Goal: Task Accomplishment & Management: Complete application form

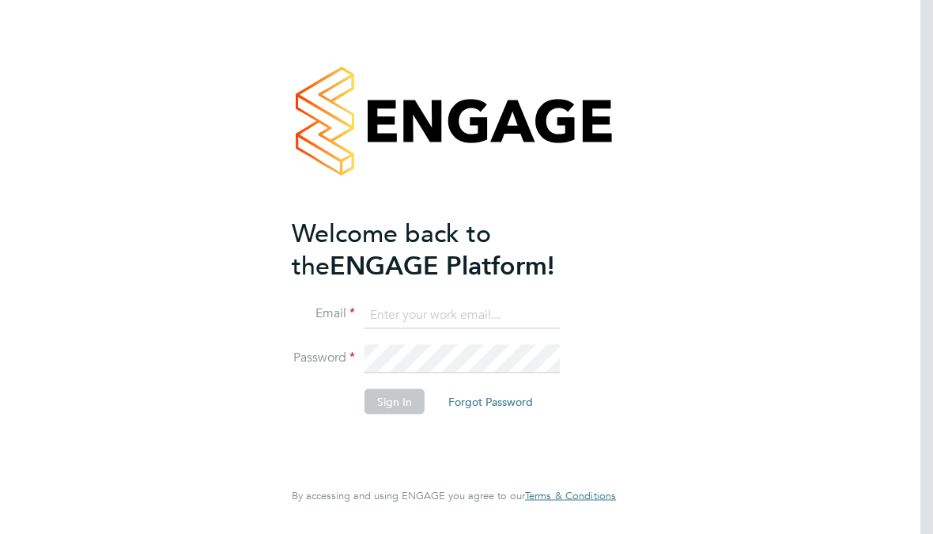
click at [422, 311] on input at bounding box center [462, 315] width 195 height 28
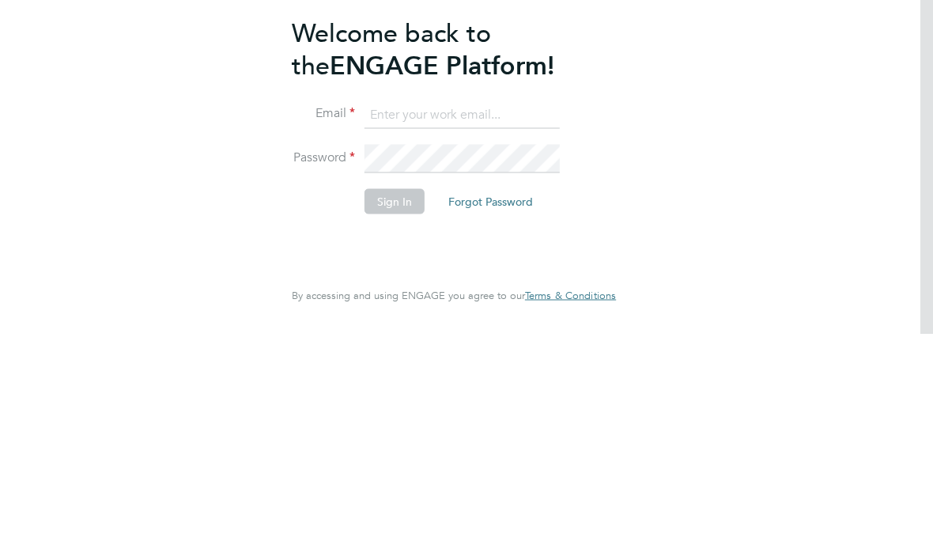
type input "macdonald_gillian@hotmail.com"
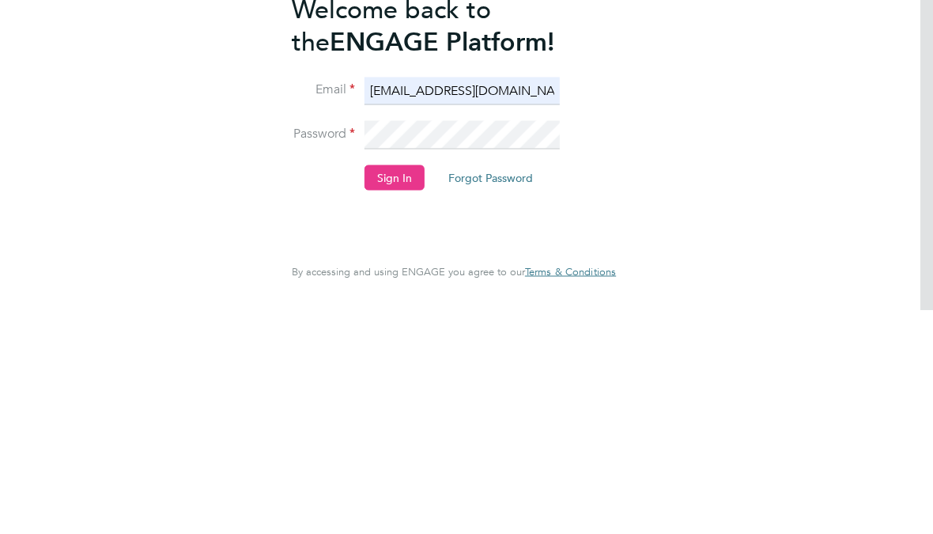
click at [406, 389] on button "Sign In" at bounding box center [395, 401] width 60 height 25
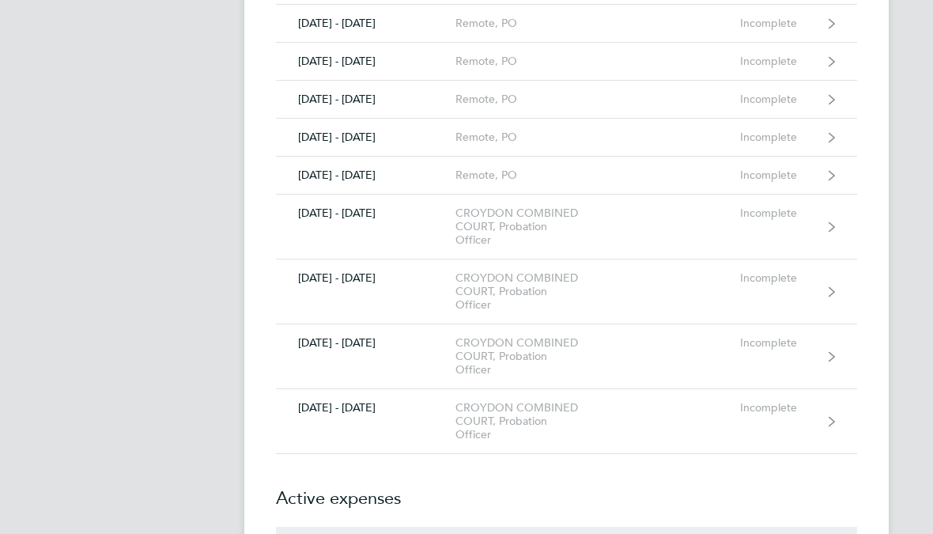
scroll to position [558, 0]
click at [777, 336] on div "Incomplete" at bounding box center [780, 342] width 81 height 13
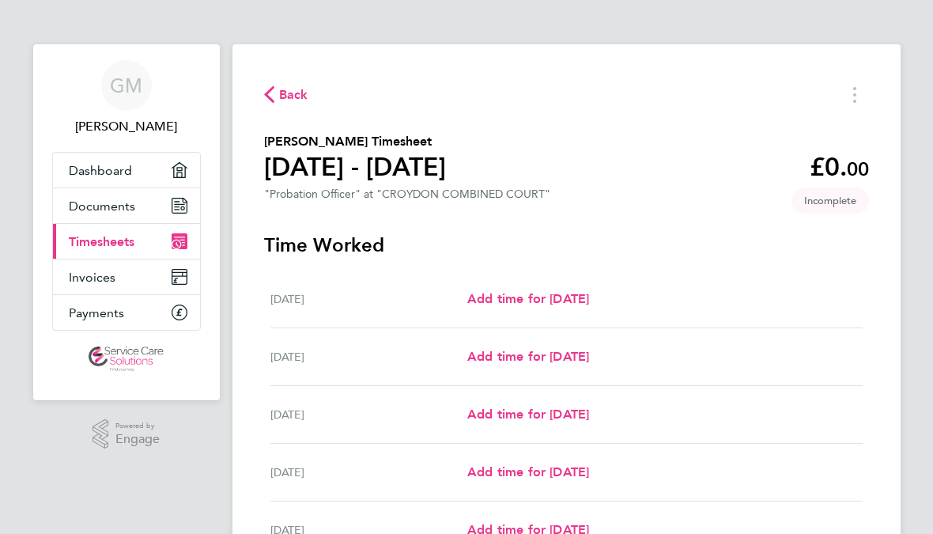
click at [551, 414] on span "Add time for [DATE]" at bounding box center [528, 414] width 122 height 15
select select "30"
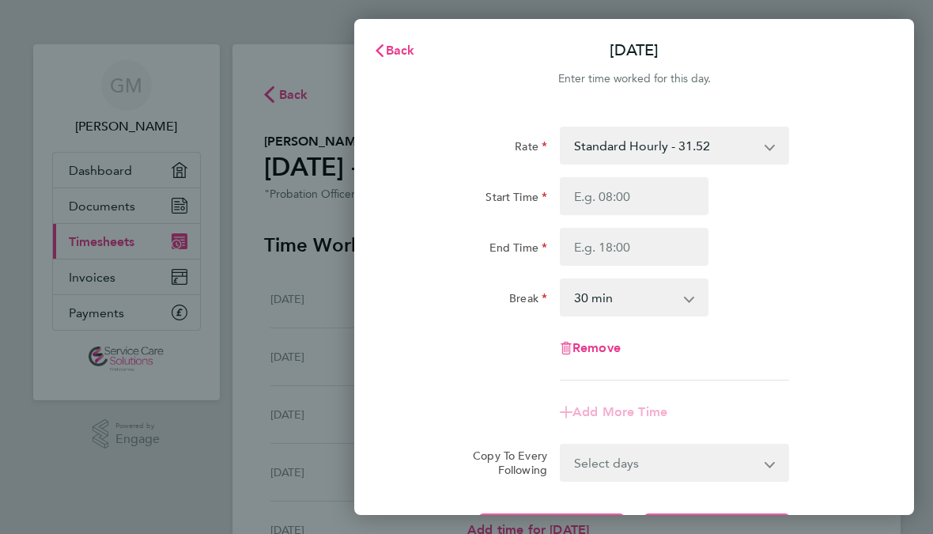
click at [623, 199] on input "Start Time" at bounding box center [634, 196] width 149 height 38
type input "10:29"
type input "09:29"
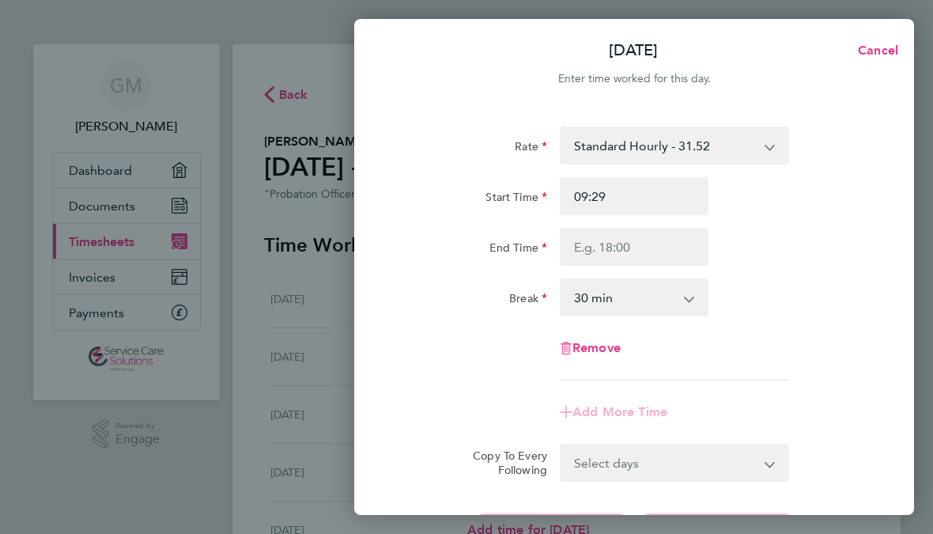
type input "09:17"
type input "09:15"
click at [672, 248] on input "End Time" at bounding box center [634, 247] width 149 height 38
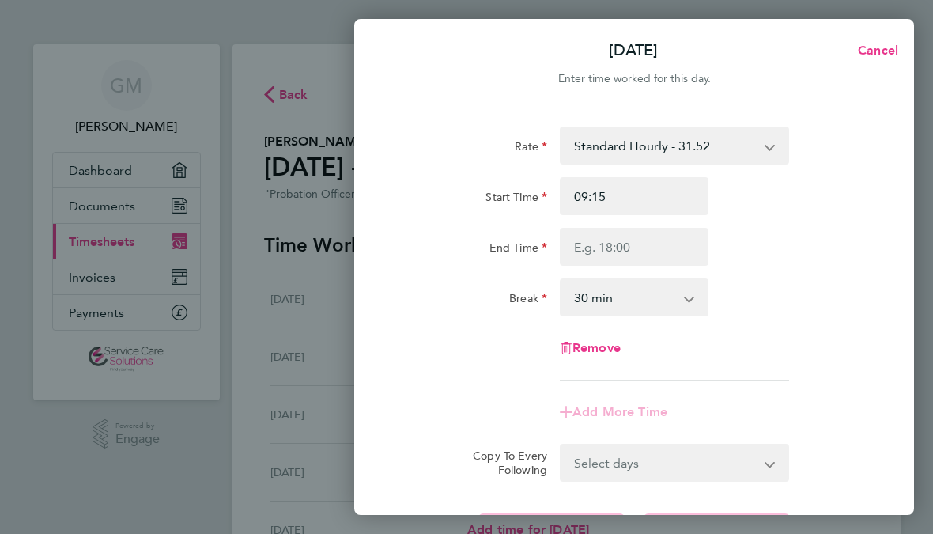
type input "10:29"
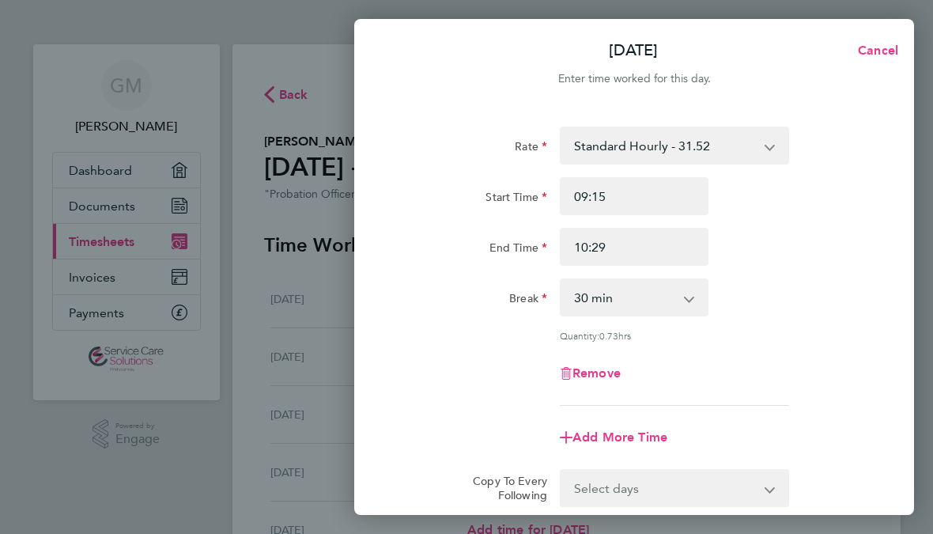
type input "16:29"
type input "17:29"
type input "17:15"
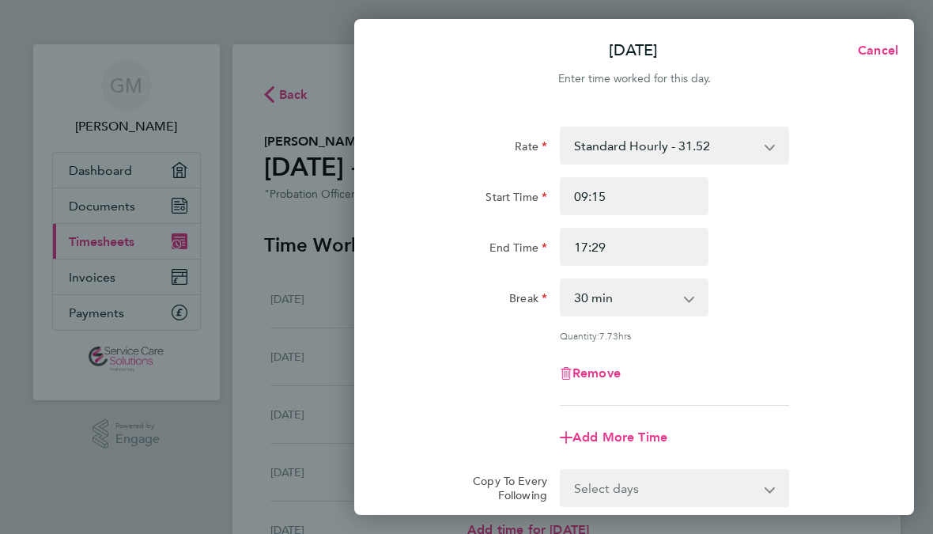
type input "17:15"
click at [651, 434] on span "Add More Time" at bounding box center [620, 436] width 95 height 15
select select "null"
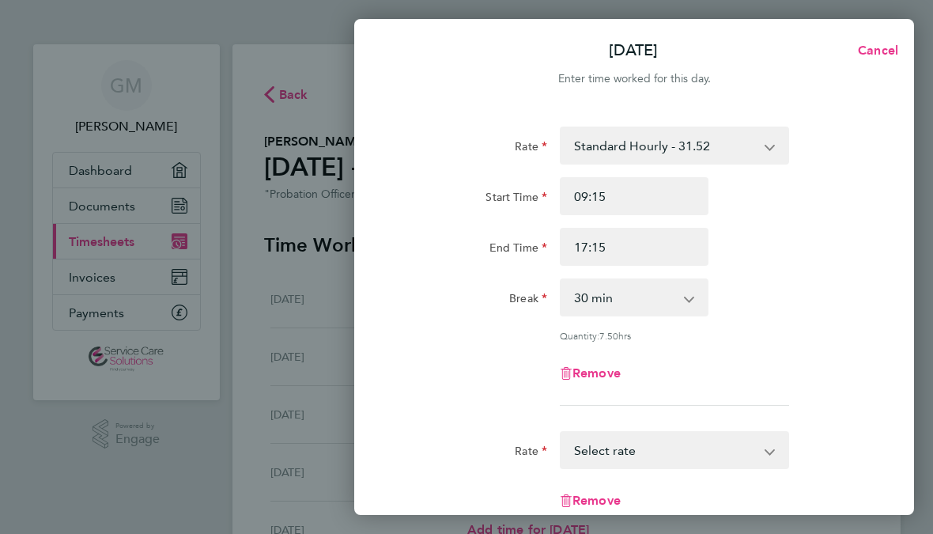
click at [777, 449] on app-icon-cross-button at bounding box center [778, 450] width 19 height 35
click at [767, 436] on select "Standard Hourly - 31.52 Select rate" at bounding box center [665, 450] width 207 height 35
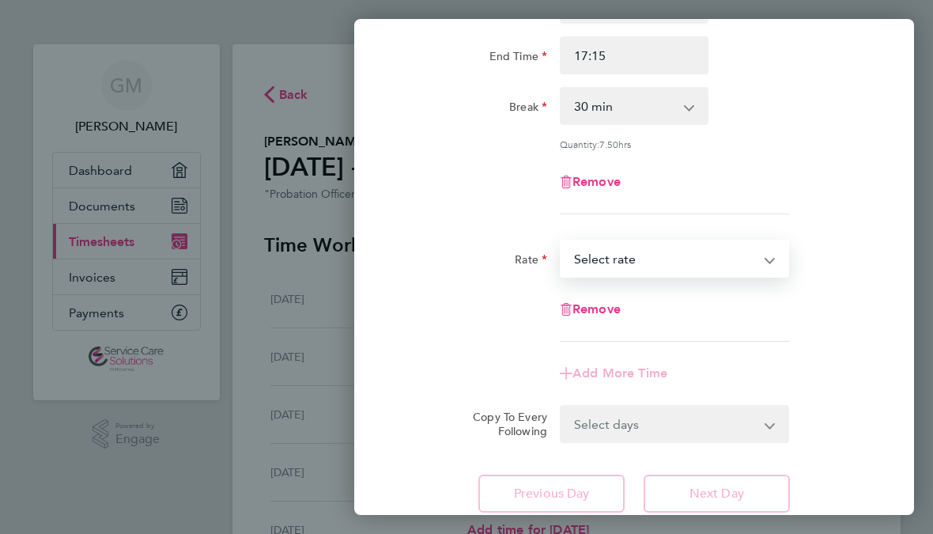
scroll to position [192, 0]
click at [768, 420] on select "Select days Day Weekday (Mon-Fri) Weekend (Sat-Sun) [DATE] [DATE] [DATE] [DATE]" at bounding box center [666, 423] width 209 height 35
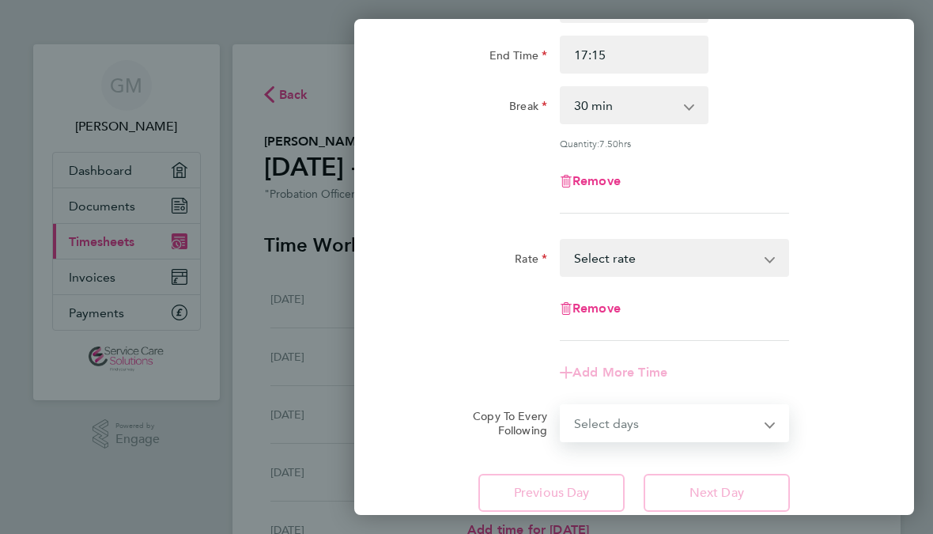
select select "THU"
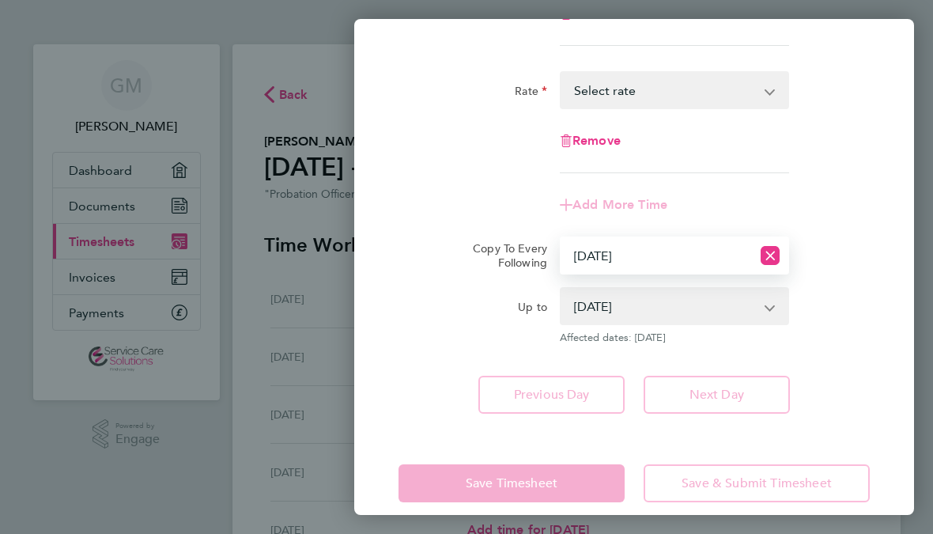
scroll to position [359, 0]
click at [849, 304] on div "Up to [DATE] [DATE] [DATE] [DATE] Affected dates: [DATE]" at bounding box center [634, 316] width 484 height 57
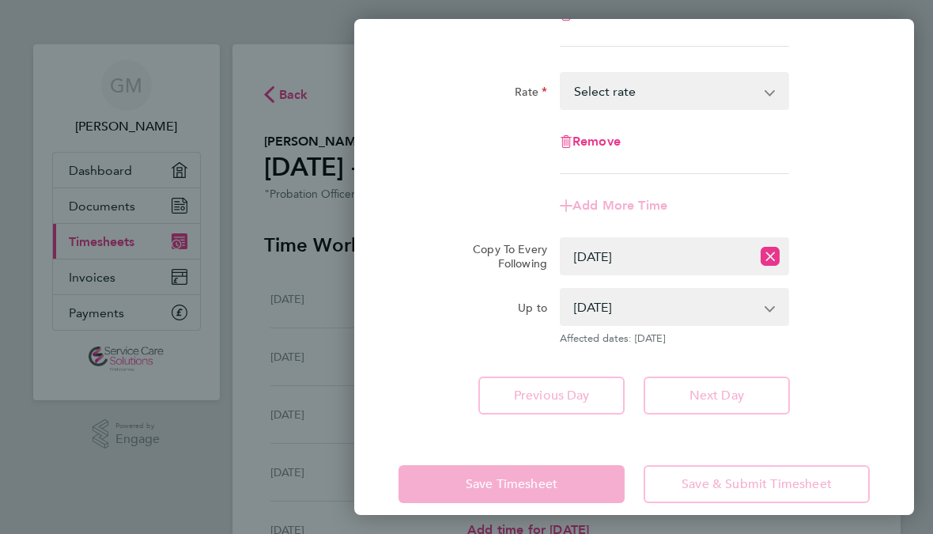
click at [578, 494] on app-form-button "Save Timesheet" at bounding box center [517, 484] width 236 height 38
click at [721, 383] on app-form-button "Next Day" at bounding box center [712, 395] width 156 height 38
click at [768, 296] on select "[DATE] [DATE] [DATE] [DATE]" at bounding box center [665, 306] width 207 height 35
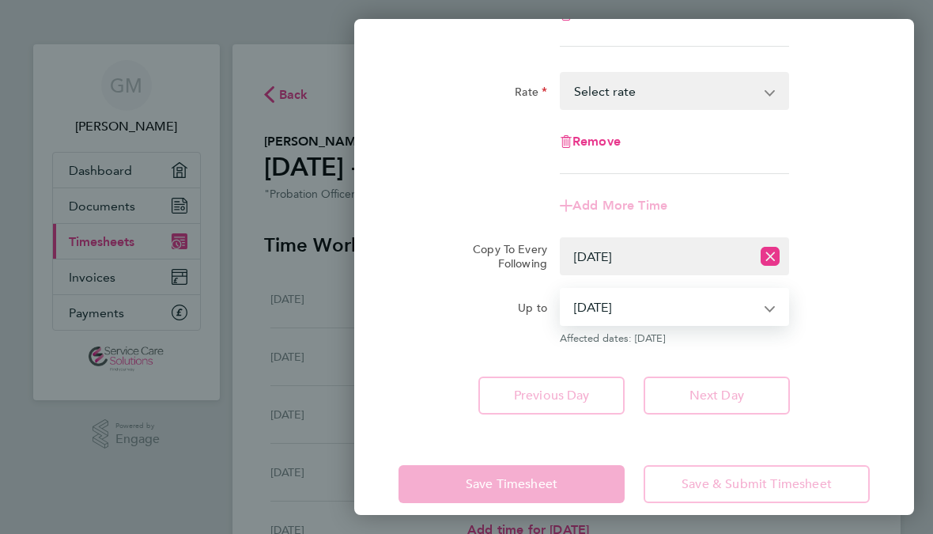
select select "[DATE]"
click at [569, 500] on app-form-button "Save Timesheet" at bounding box center [517, 484] width 236 height 38
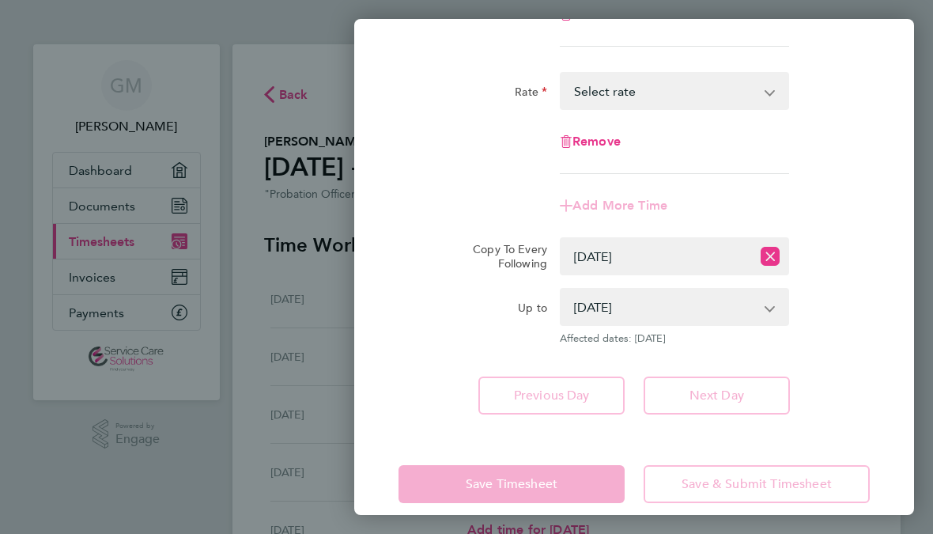
click at [267, 349] on div "[DATE] Cancel Enter time worked for this day. Rate Standard Hourly - 31.52 Star…" at bounding box center [466, 267] width 933 height 534
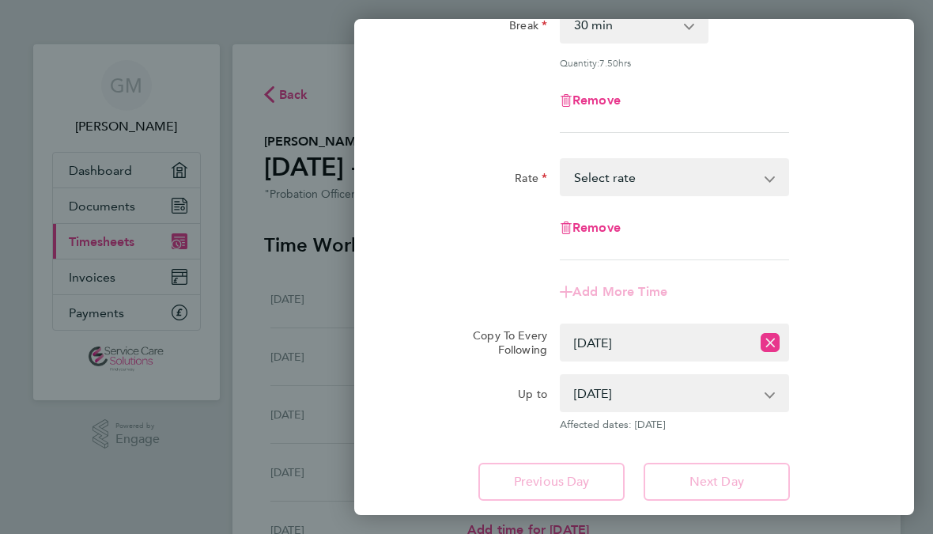
scroll to position [277, 0]
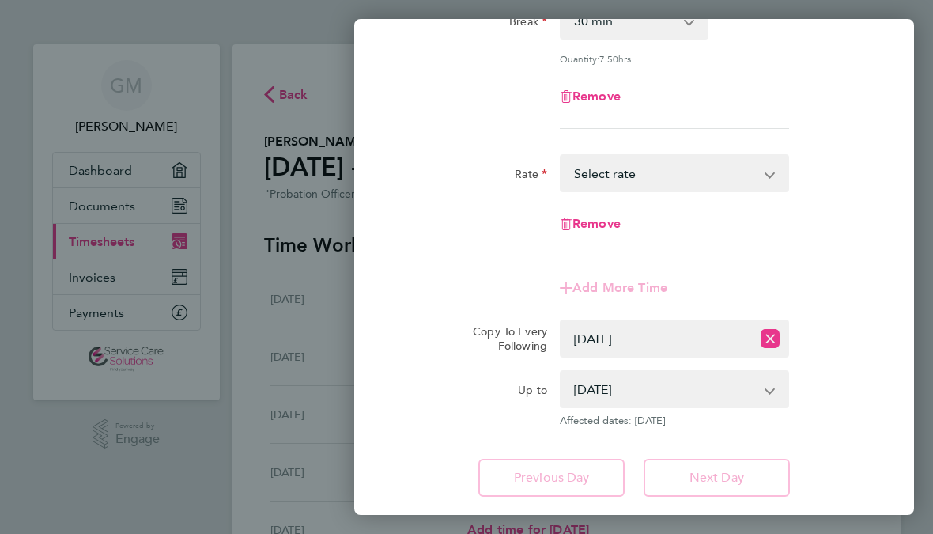
click at [766, 158] on select "Standard Hourly - 31.52 Select rate" at bounding box center [665, 173] width 207 height 35
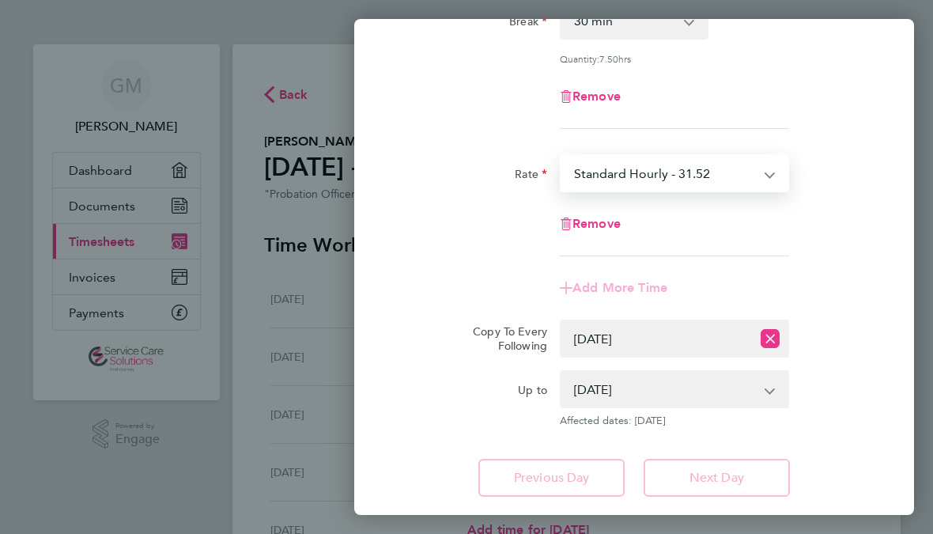
select select "30"
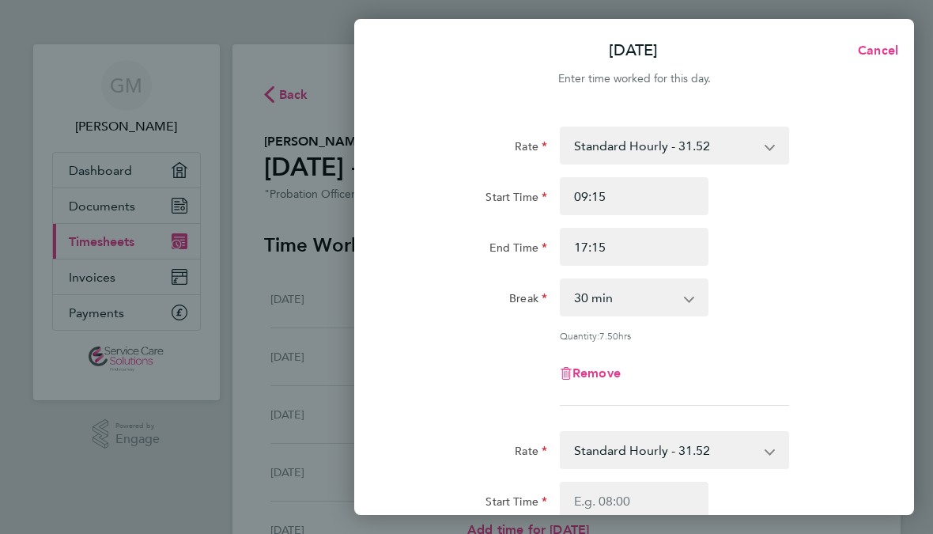
scroll to position [0, 0]
click at [896, 43] on span "Cancel" at bounding box center [875, 50] width 45 height 15
select select "30"
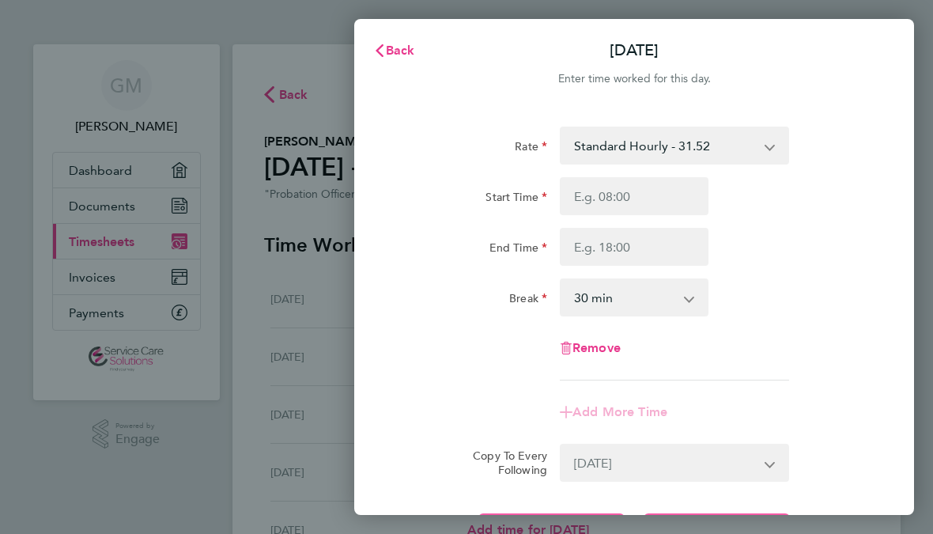
select select "0: null"
click at [644, 186] on input "Start Time" at bounding box center [634, 196] width 149 height 38
type input "10:30"
type input "09:30"
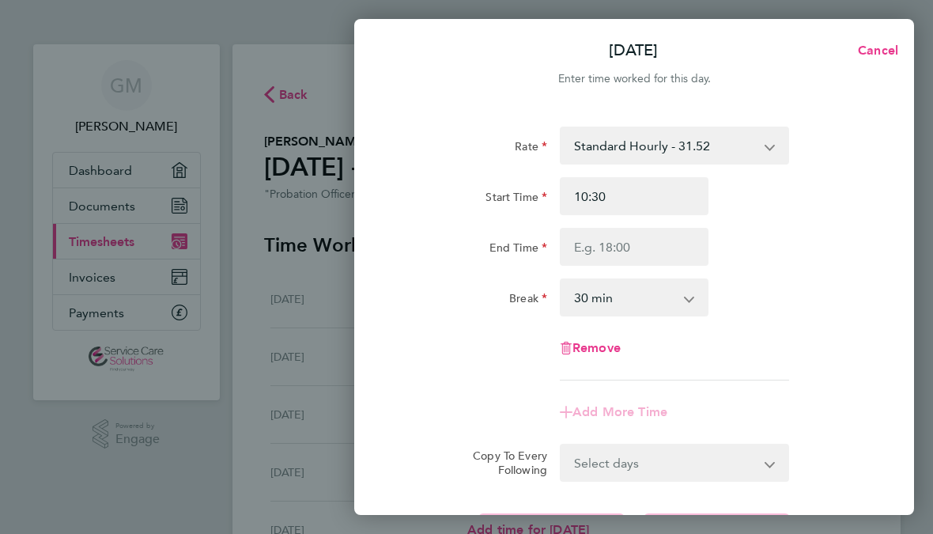
type input "09:30"
type input "09:15"
click at [651, 246] on input "End Time" at bounding box center [634, 247] width 149 height 38
type input "10:30"
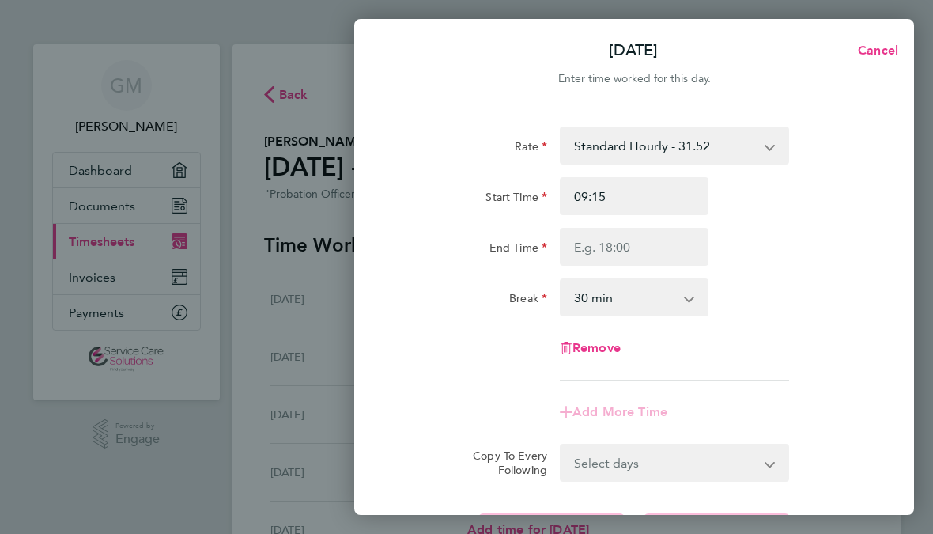
type input "10:30"
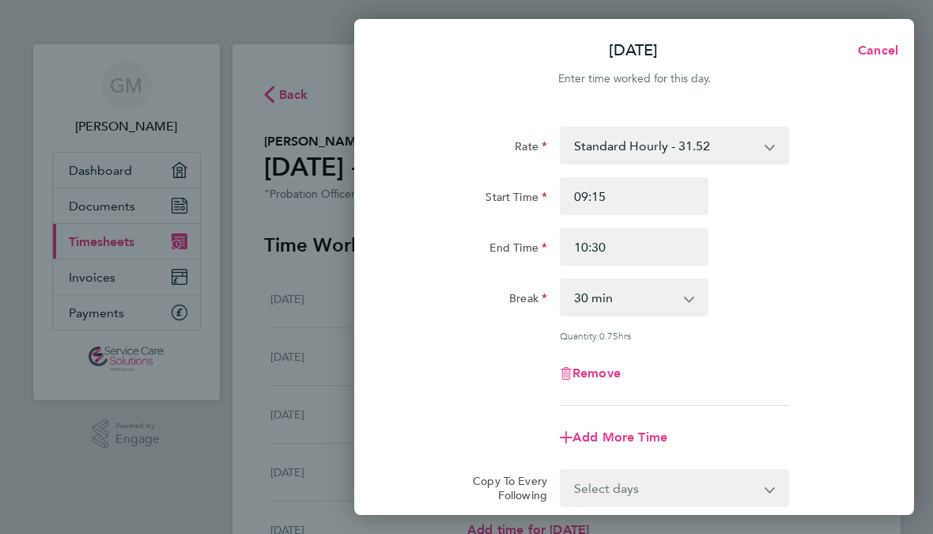
type input "17:30"
type input "17:15"
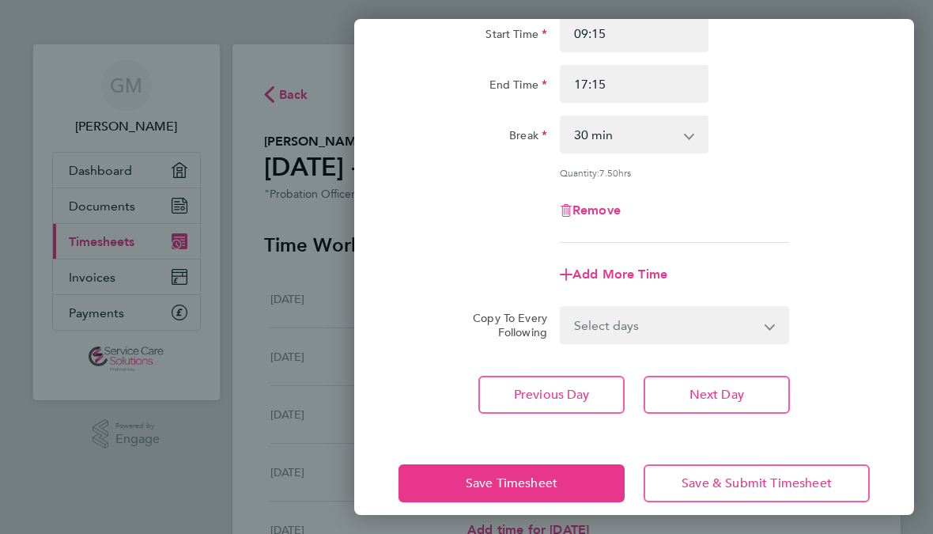
scroll to position [162, 0]
click at [768, 327] on select "Select days Day Weekday (Mon-Fri) Weekend (Sat-Sun) [DATE] [DATE] [DATE] [DATE]" at bounding box center [666, 325] width 209 height 35
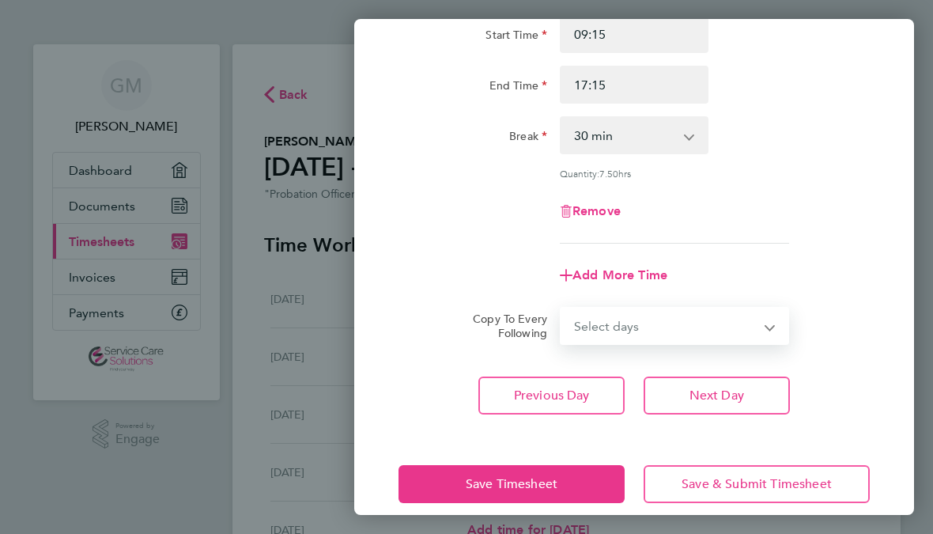
select select "THU"
select select "[DATE]"
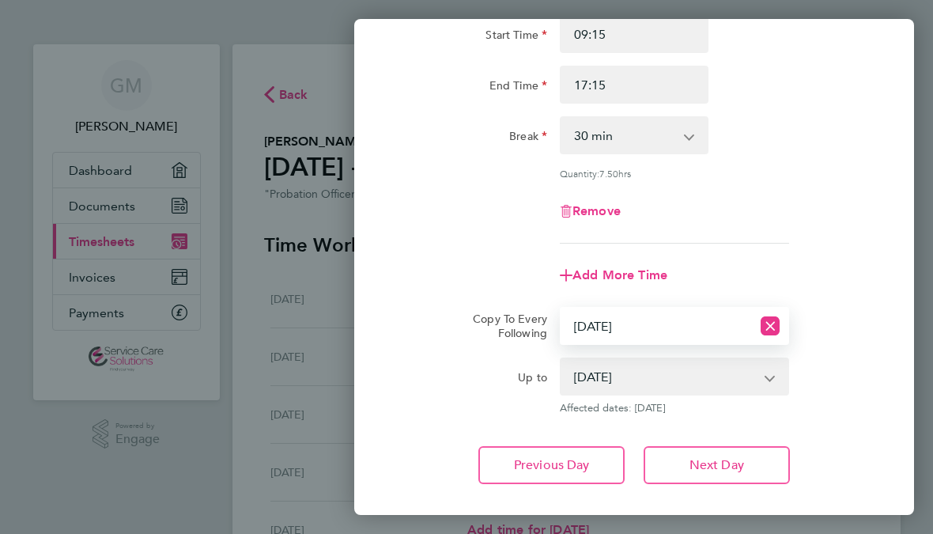
click at [744, 461] on span "Next Day" at bounding box center [717, 465] width 55 height 16
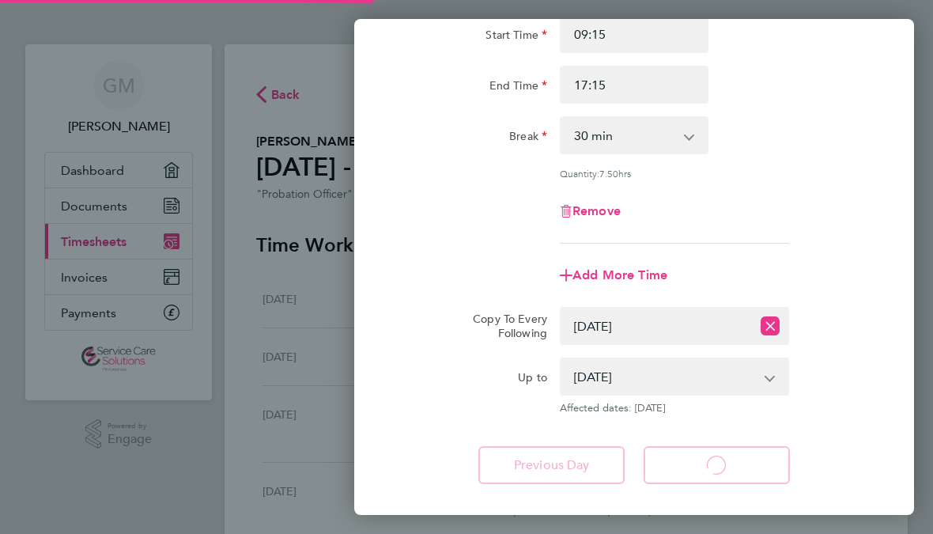
select select "30"
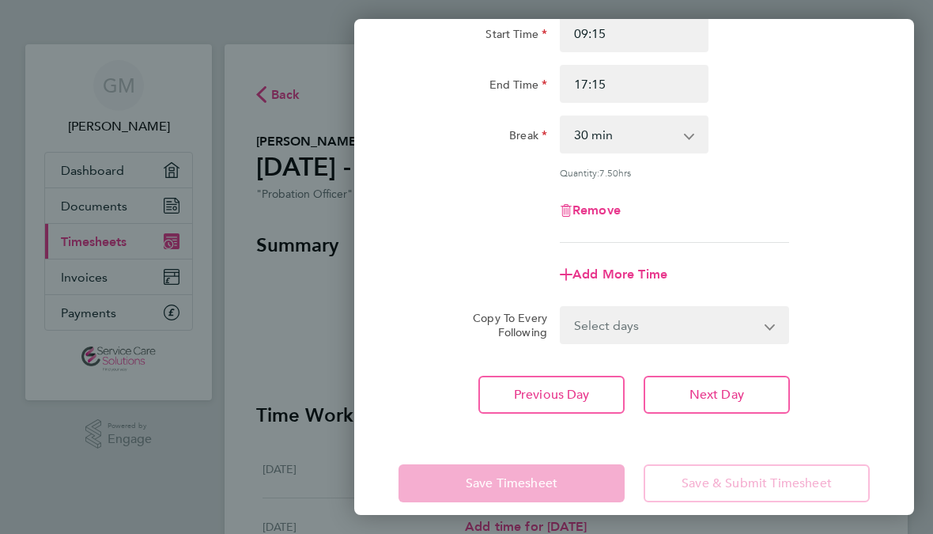
scroll to position [162, 0]
click at [580, 473] on app-form-button "Save Timesheet" at bounding box center [517, 484] width 236 height 38
click at [311, 301] on div "Back [DATE] Enter time worked for this day. Rate Standard Hourly - 31.52 Start …" at bounding box center [466, 267] width 933 height 534
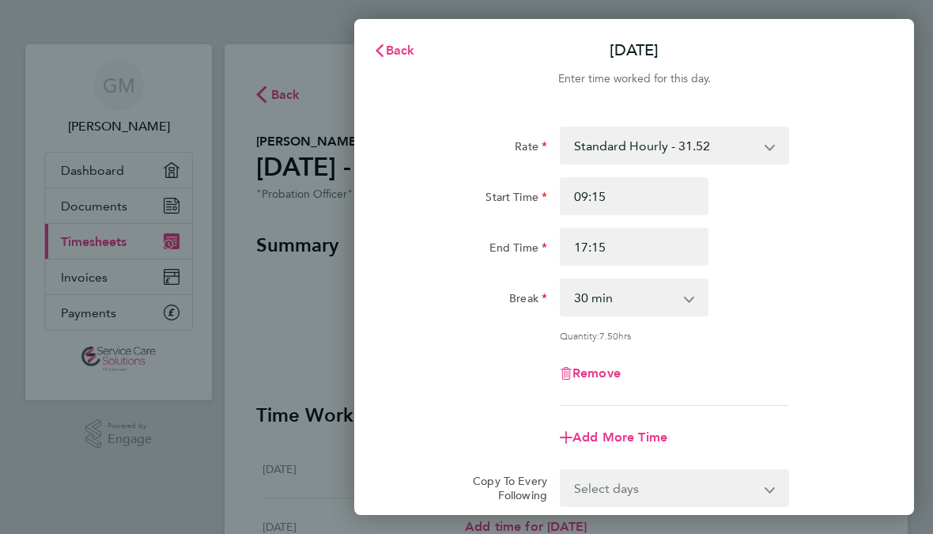
scroll to position [0, 0]
click at [393, 45] on span "Back" at bounding box center [400, 50] width 29 height 15
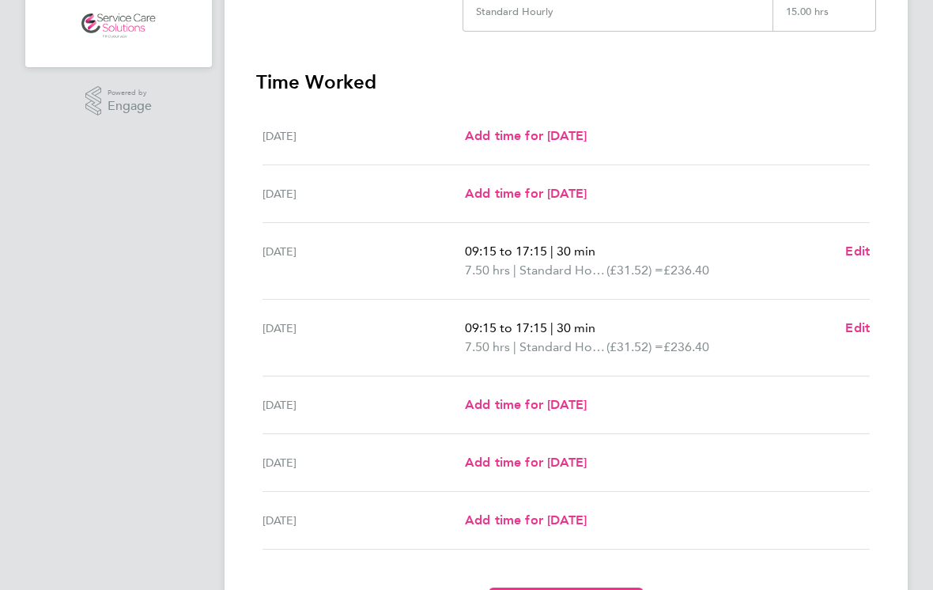
scroll to position [333, 0]
click at [578, 405] on span "Add time for [DATE]" at bounding box center [526, 404] width 122 height 15
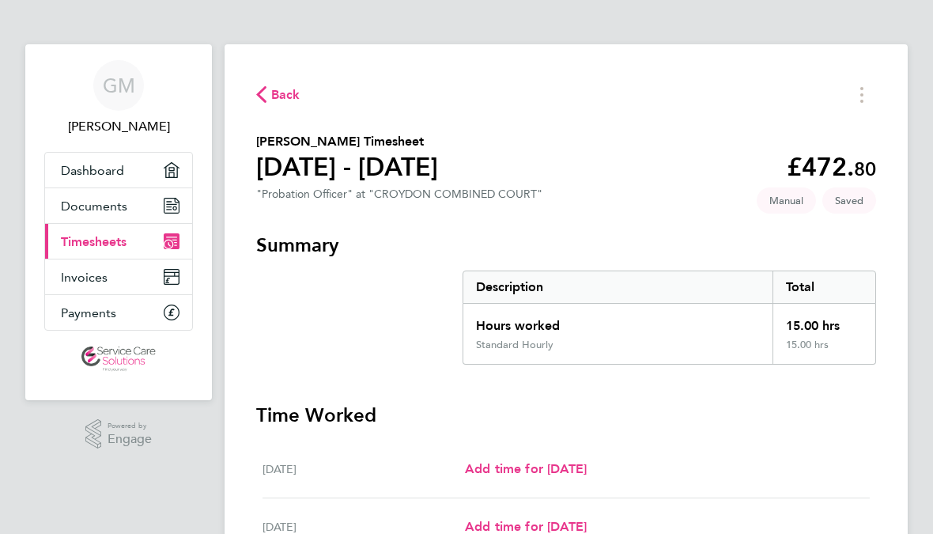
select select "30"
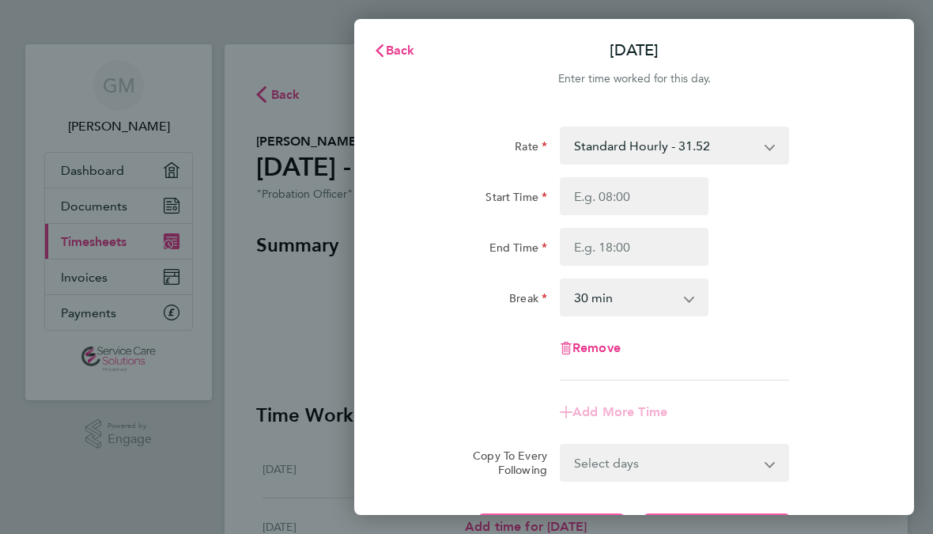
click at [665, 177] on input "Start Time" at bounding box center [634, 196] width 149 height 38
type input "10:31"
type input "09:16"
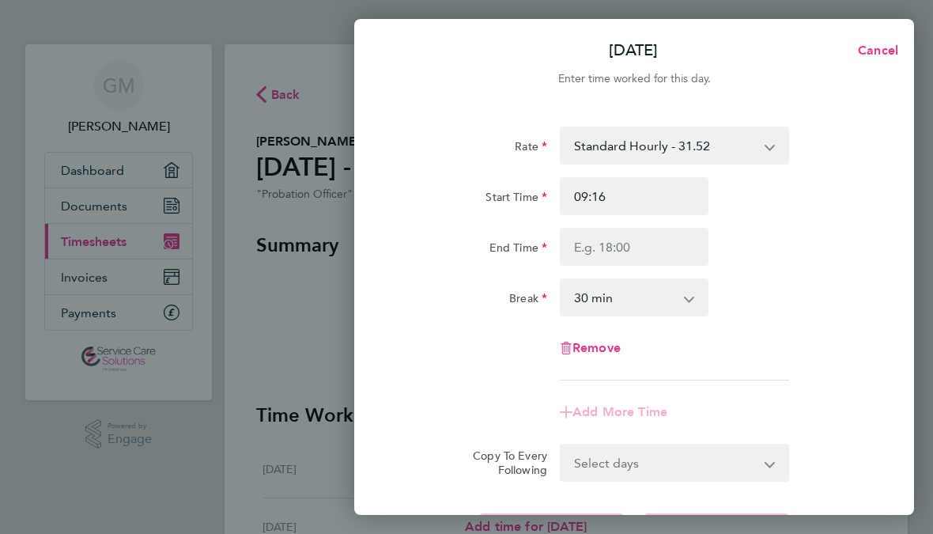
type input "09:15"
click at [645, 240] on input "End Time" at bounding box center [634, 247] width 149 height 38
type input "10:31"
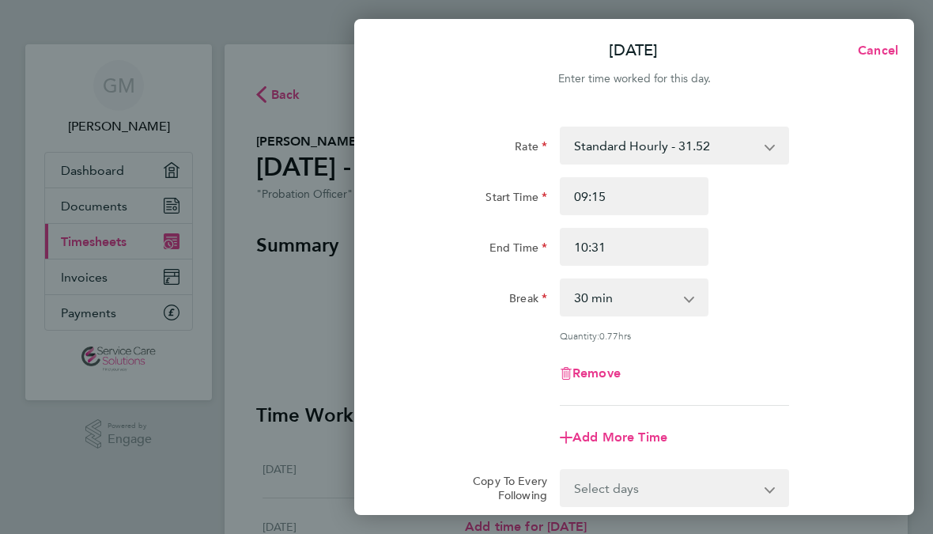
type input "17:31"
type input "17:22"
type input "17:15"
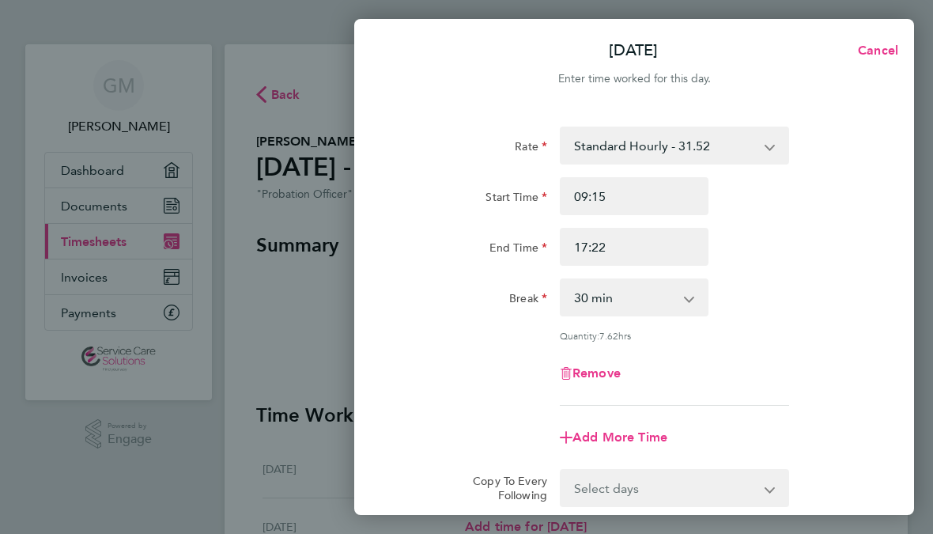
type input "17:15"
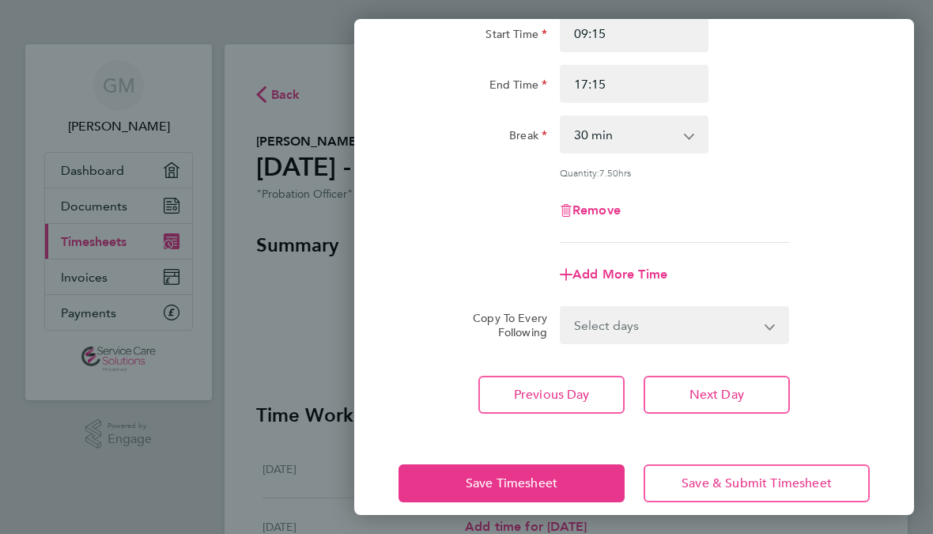
scroll to position [162, 0]
click at [570, 486] on button "Save Timesheet" at bounding box center [512, 484] width 226 height 38
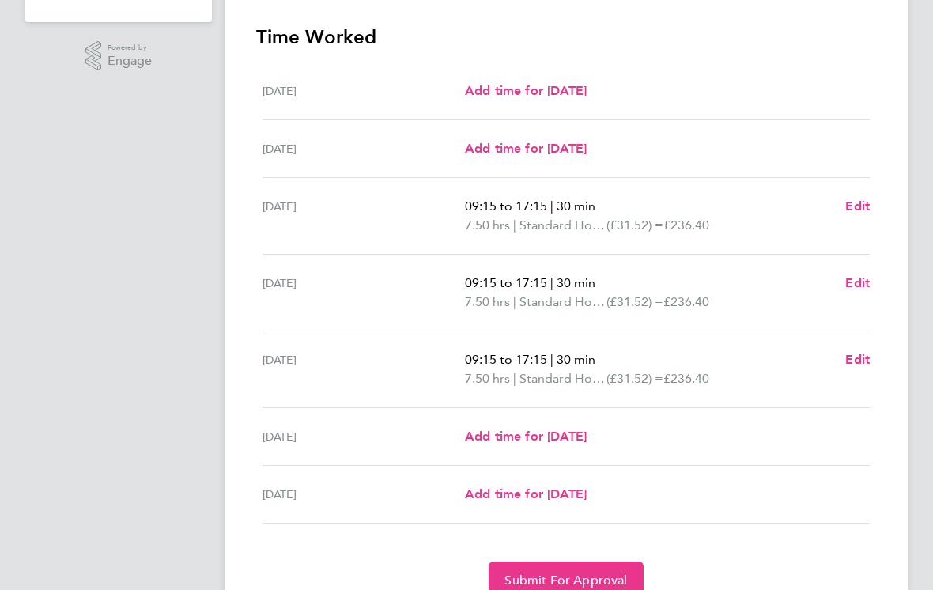
scroll to position [452, 0]
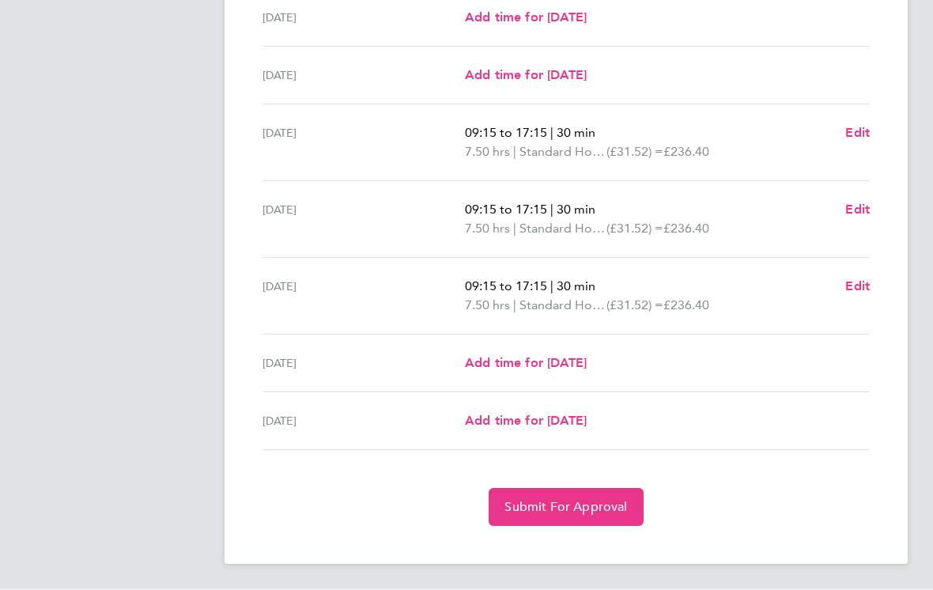
click at [574, 507] on span "Submit For Approval" at bounding box center [566, 508] width 123 height 16
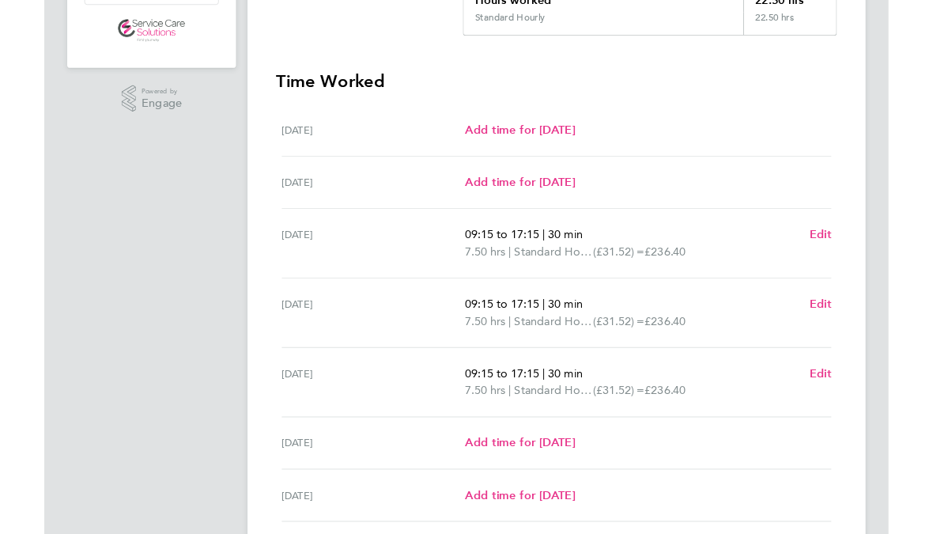
scroll to position [376, 0]
